Goal: Navigation & Orientation: Find specific page/section

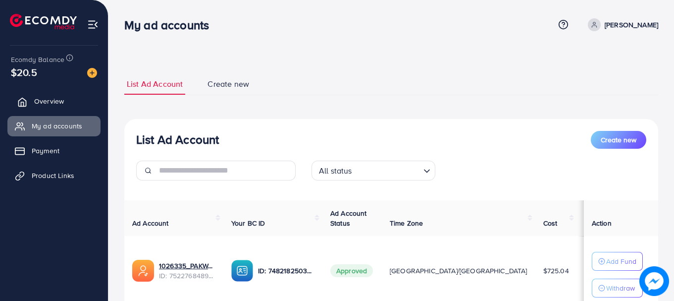
click at [54, 102] on span "Overview" at bounding box center [49, 101] width 30 height 10
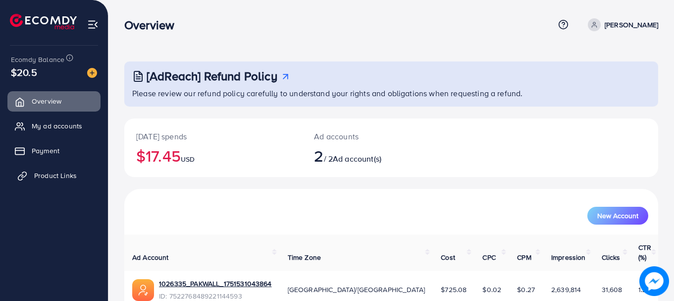
click at [50, 173] on span "Product Links" at bounding box center [55, 175] width 43 height 10
click at [50, 150] on span "Payment" at bounding box center [46, 151] width 28 height 10
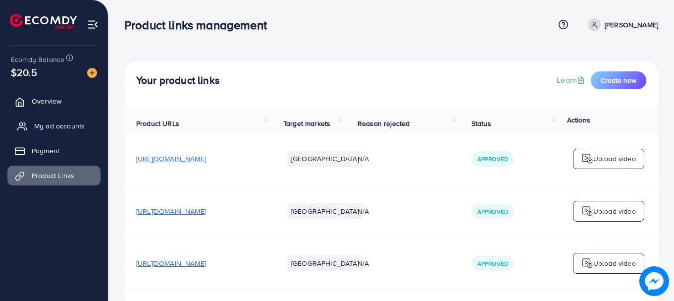
click at [60, 120] on link "My ad accounts" at bounding box center [53, 126] width 93 height 20
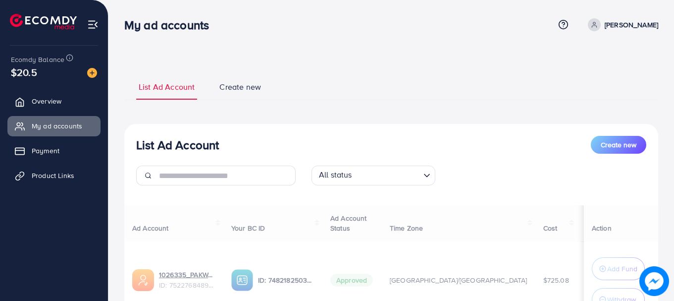
click at [60, 113] on ul "Overview My ad accounts Payment Product Links" at bounding box center [54, 141] width 108 height 109
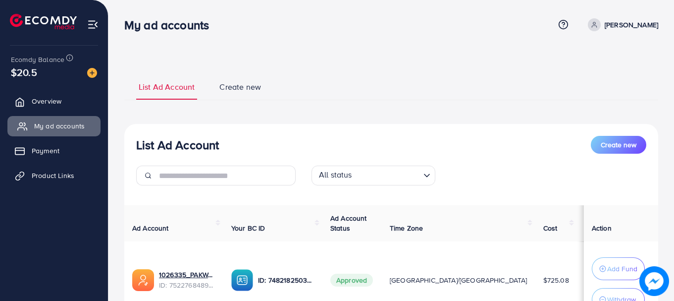
click at [60, 132] on link "My ad accounts" at bounding box center [53, 126] width 93 height 20
click at [56, 95] on link "Overview" at bounding box center [53, 101] width 93 height 20
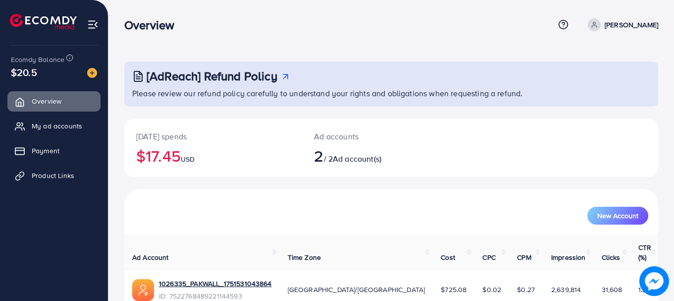
click at [56, 114] on ul "Overview My ad accounts Payment Product Links" at bounding box center [54, 141] width 108 height 109
click at [57, 125] on span "My ad accounts" at bounding box center [59, 126] width 50 height 10
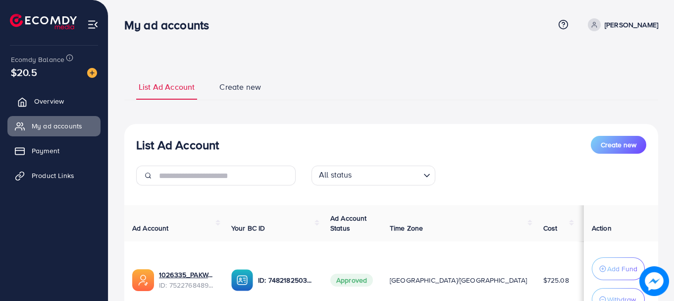
click at [26, 99] on icon at bounding box center [22, 102] width 10 height 10
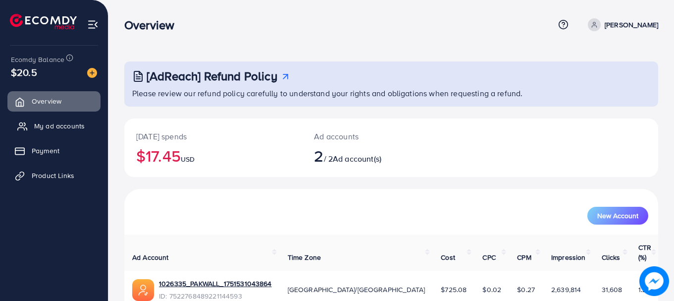
click at [47, 127] on span "My ad accounts" at bounding box center [59, 126] width 50 height 10
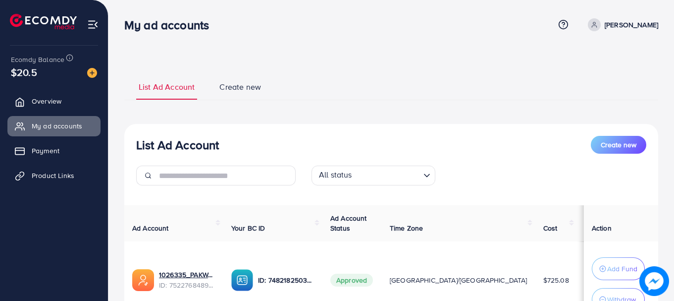
click at [54, 163] on ul "Overview My ad accounts Payment Product Links" at bounding box center [54, 141] width 108 height 109
click at [57, 175] on span "Product Links" at bounding box center [55, 175] width 43 height 10
click at [62, 154] on link "Payment" at bounding box center [53, 151] width 93 height 20
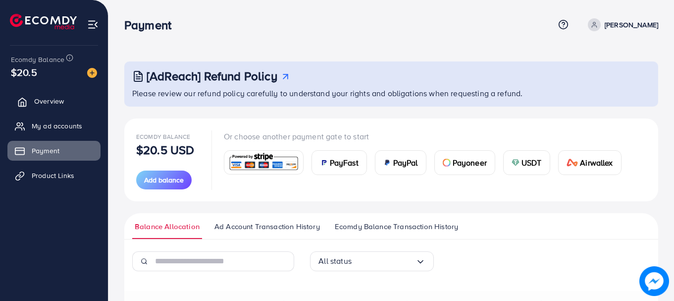
click at [64, 101] on link "Overview" at bounding box center [53, 101] width 93 height 20
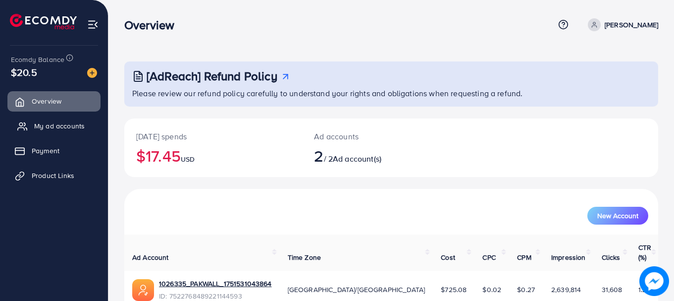
click at [65, 131] on link "My ad accounts" at bounding box center [53, 126] width 93 height 20
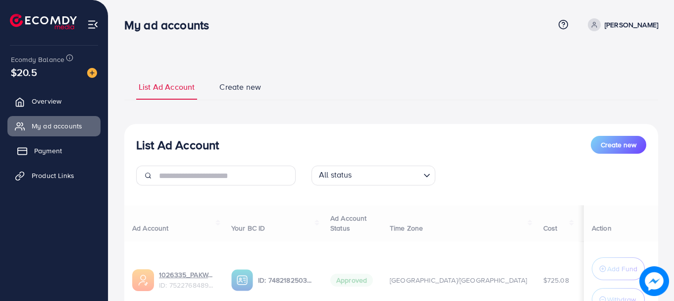
click at [64, 146] on link "Payment" at bounding box center [53, 151] width 93 height 20
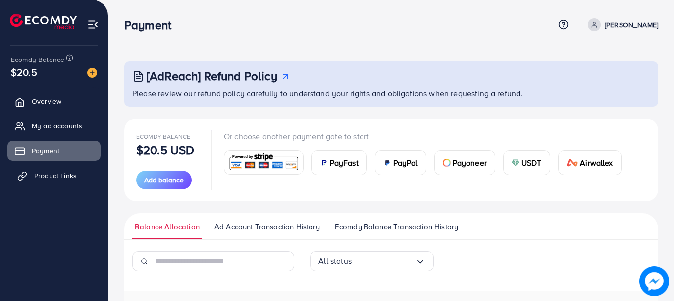
click at [64, 174] on span "Product Links" at bounding box center [55, 175] width 43 height 10
